Goal: Transaction & Acquisition: Purchase product/service

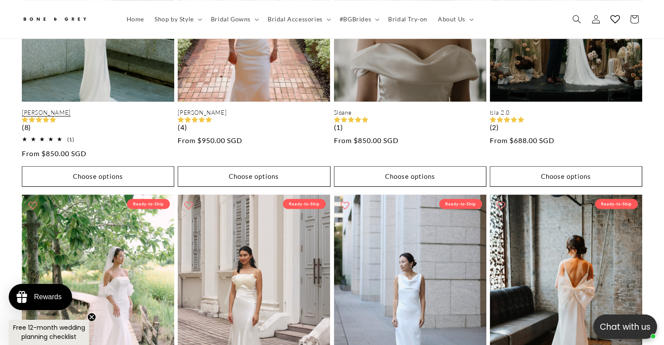
scroll to position [0, 226]
click at [56, 113] on link "[PERSON_NAME]" at bounding box center [98, 112] width 152 height 7
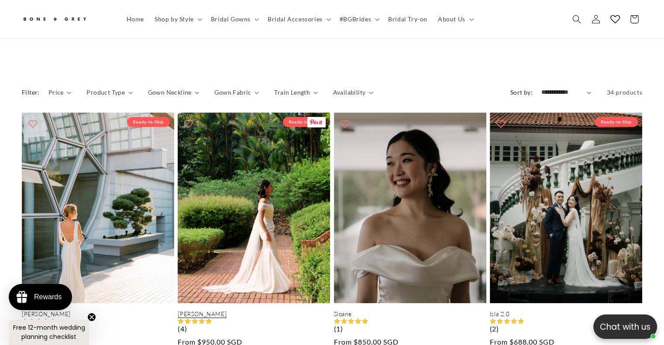
scroll to position [341, 0]
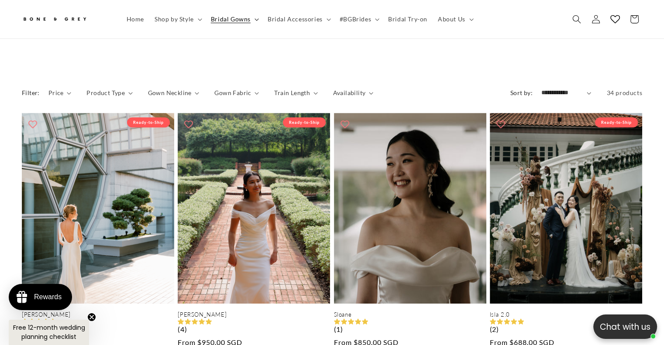
click at [230, 22] on span "Bridal Gowns" at bounding box center [231, 19] width 40 height 8
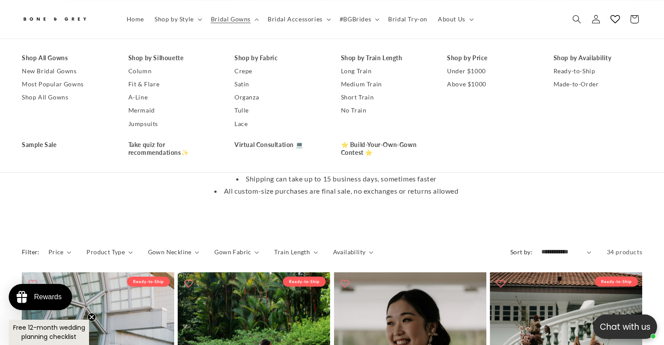
scroll to position [183, 0]
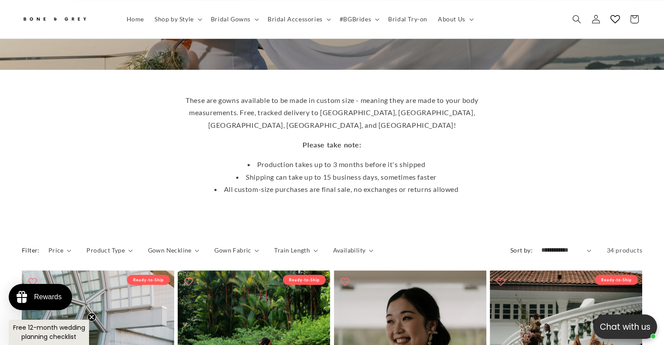
click at [190, 278] on icon "Add to wishlist" at bounding box center [188, 282] width 9 height 9
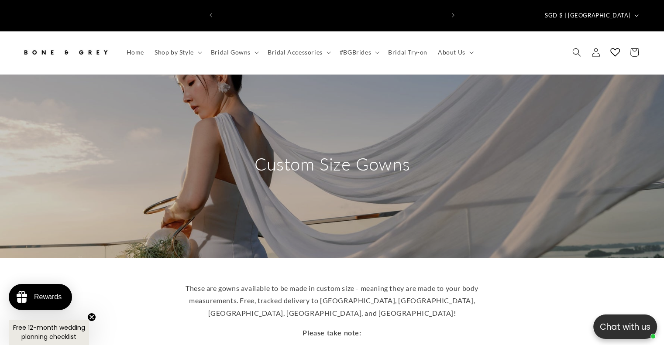
scroll to position [0, 226]
click at [147, 43] on link "Home" at bounding box center [135, 52] width 28 height 18
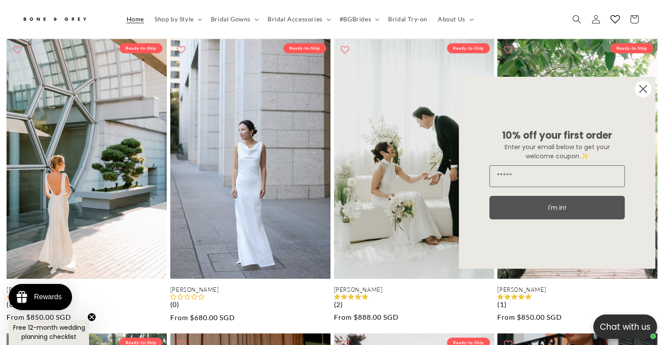
scroll to position [0, 1328]
